Goal: Task Accomplishment & Management: Use online tool/utility

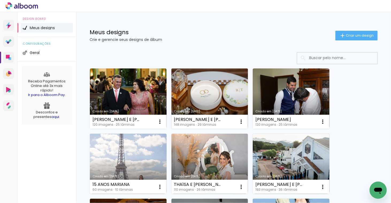
click at [172, 97] on link "Criado em [DATE]" at bounding box center [209, 98] width 77 height 60
click at [0, 0] on neon-animated-pages "Confirmar Cancelar" at bounding box center [0, 0] width 0 height 0
